Goal: Information Seeking & Learning: Compare options

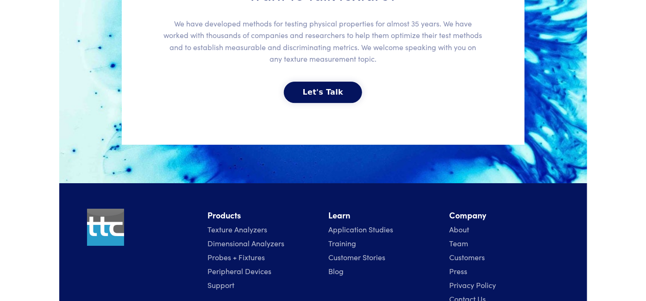
scroll to position [2127, 0]
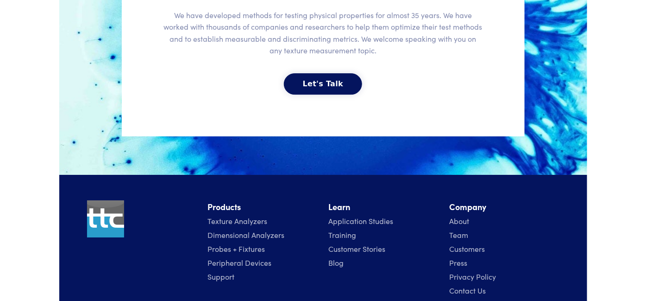
click at [239, 215] on link "Texture Analyzers" at bounding box center [238, 220] width 60 height 10
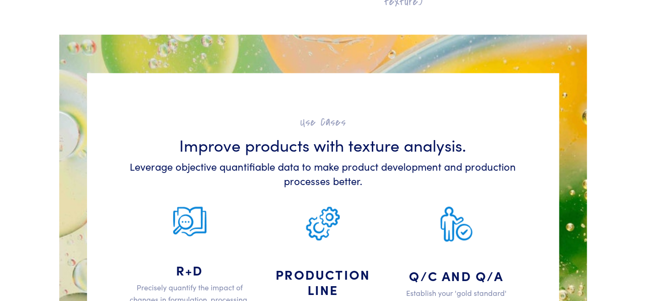
scroll to position [1312, 0]
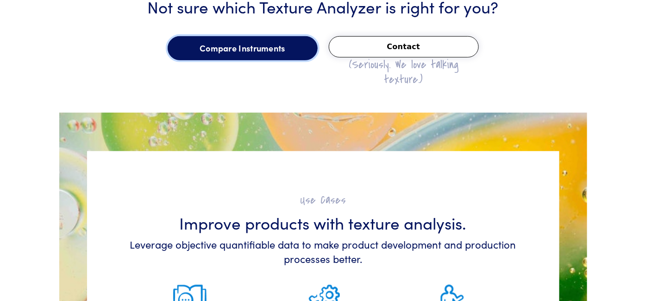
click at [247, 60] on link "Compare Instruments" at bounding box center [243, 48] width 150 height 24
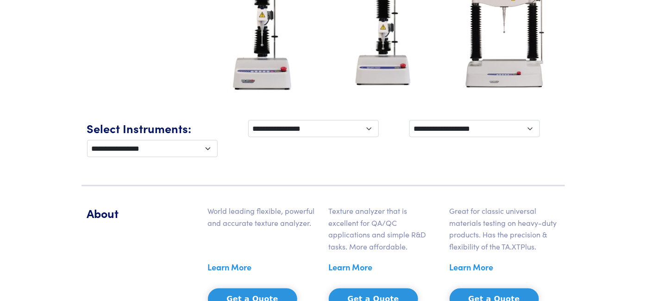
scroll to position [308, 0]
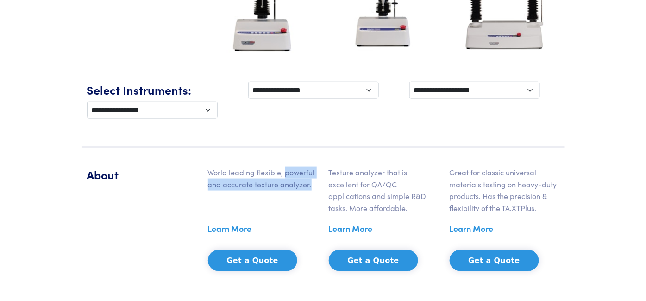
drag, startPoint x: 262, startPoint y: 159, endPoint x: 294, endPoint y: 187, distance: 42.3
click at [294, 187] on div "World leading flexible, powerful and accurate texture analyzer. Learn More Get …" at bounding box center [262, 226] width 121 height 120
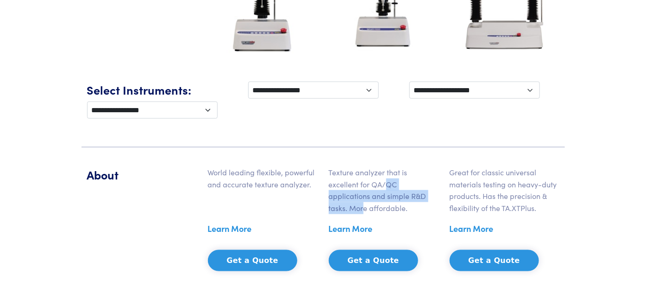
drag, startPoint x: 364, startPoint y: 194, endPoint x: 345, endPoint y: 170, distance: 29.9
click at [345, 170] on div "Texture analyzer that is excellent for QA/QC applications and simple R&D tasks.…" at bounding box center [383, 226] width 121 height 120
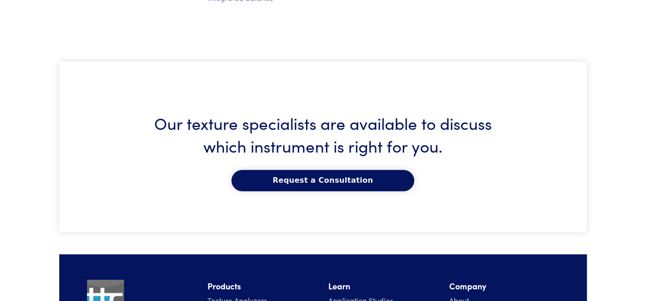
scroll to position [1628, 0]
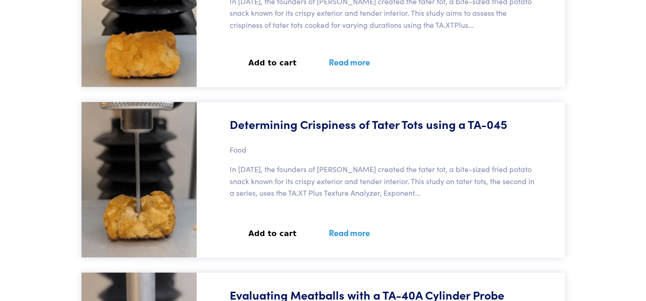
scroll to position [1466, 0]
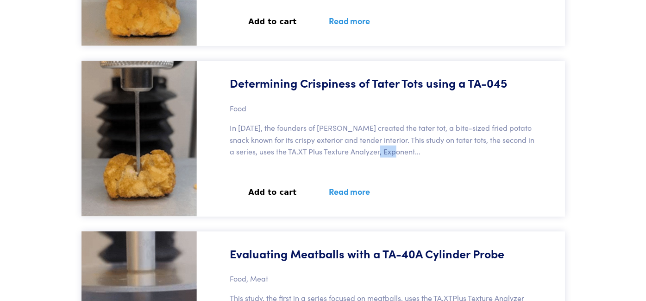
drag, startPoint x: 327, startPoint y: 116, endPoint x: 267, endPoint y: 108, distance: 60.7
click at [267, 108] on div "Determining Crispiness of Tater Tots using a TA-045 Food In [DATE], the founder…" at bounding box center [383, 139] width 363 height 156
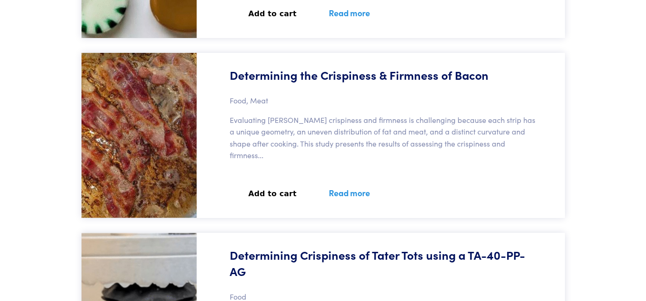
scroll to position [0, 0]
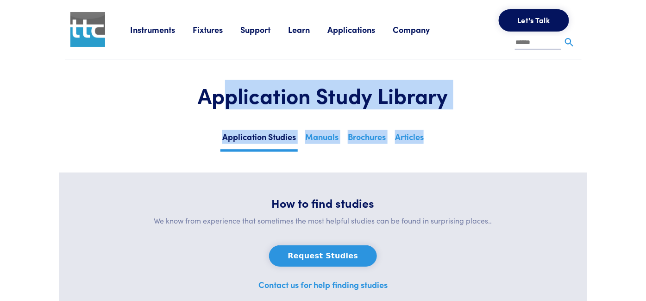
drag, startPoint x: 468, startPoint y: 142, endPoint x: 232, endPoint y: 87, distance: 242.7
click at [232, 87] on section "Application Study Library Application Studies Manuals [GEOGRAPHIC_DATA] Articles" at bounding box center [323, 115] width 528 height 113
